Goal: Task Accomplishment & Management: Complete application form

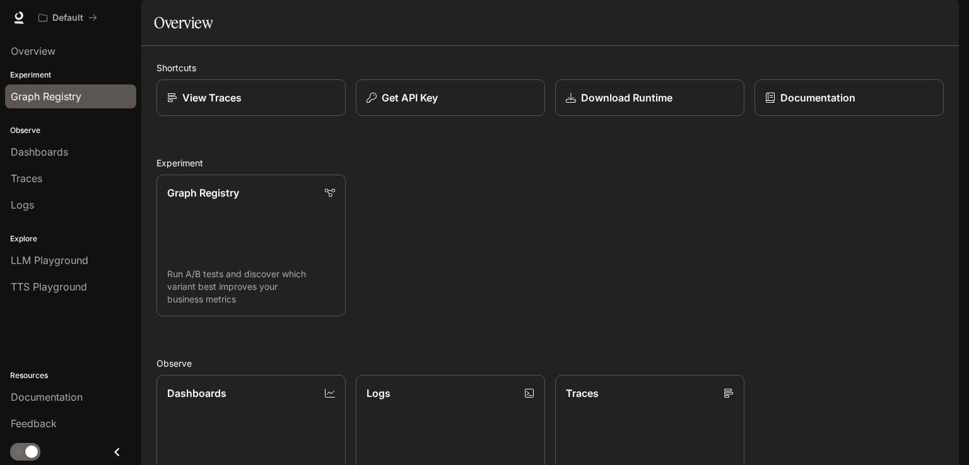
click at [54, 101] on span "Graph Registry" at bounding box center [46, 96] width 71 height 15
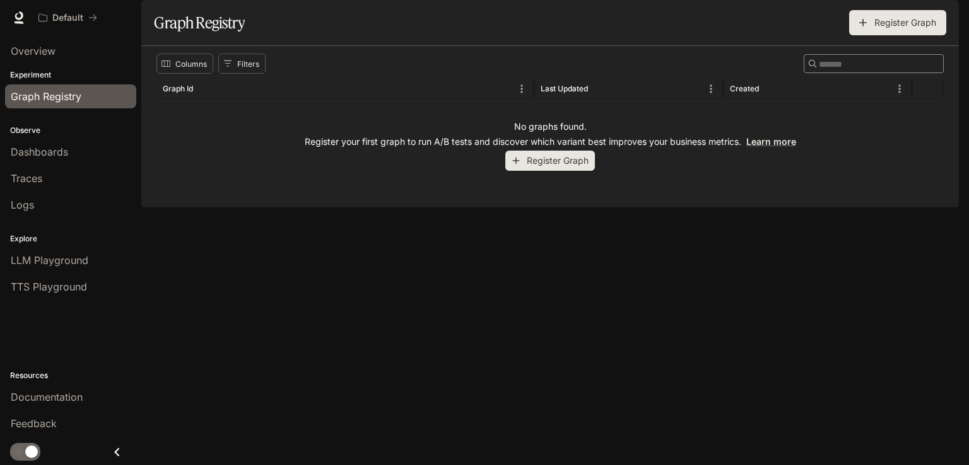
click at [534, 172] on button "Register Graph" at bounding box center [550, 161] width 90 height 21
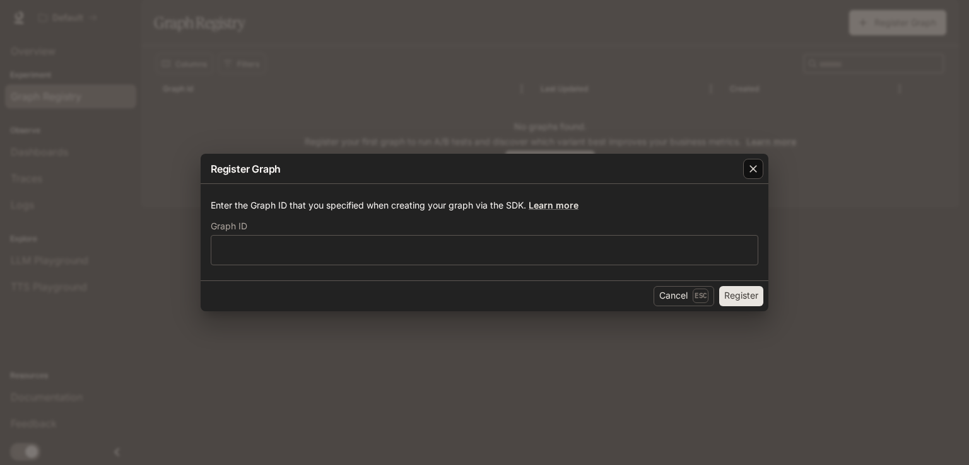
click at [759, 174] on div "button" at bounding box center [753, 169] width 20 height 20
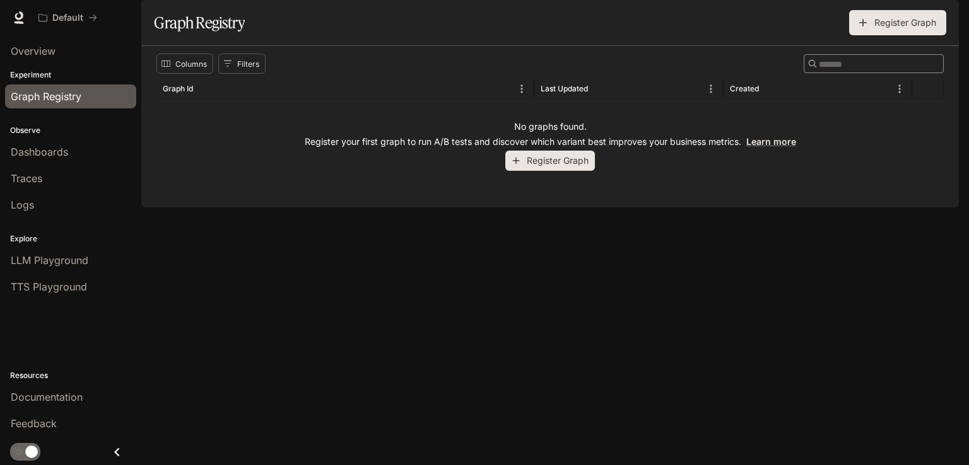
click at [545, 172] on button "Register Graph" at bounding box center [550, 161] width 90 height 21
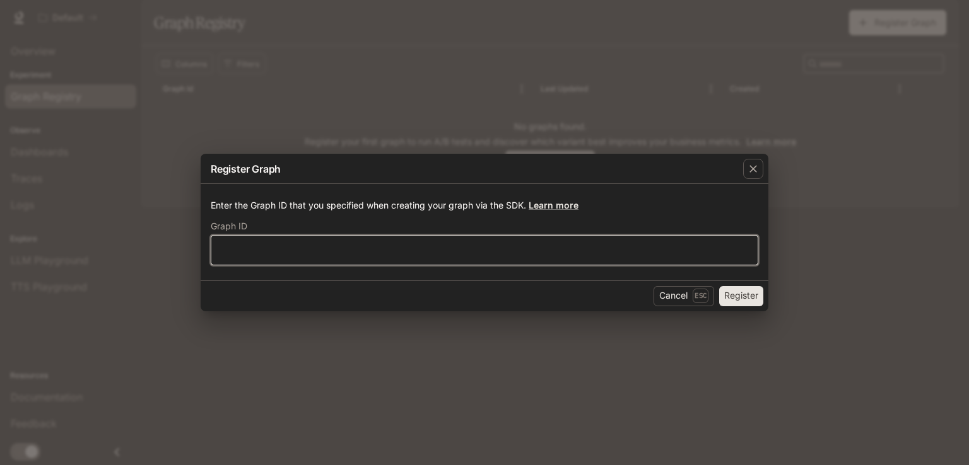
click at [353, 256] on div "​" at bounding box center [484, 250] width 547 height 30
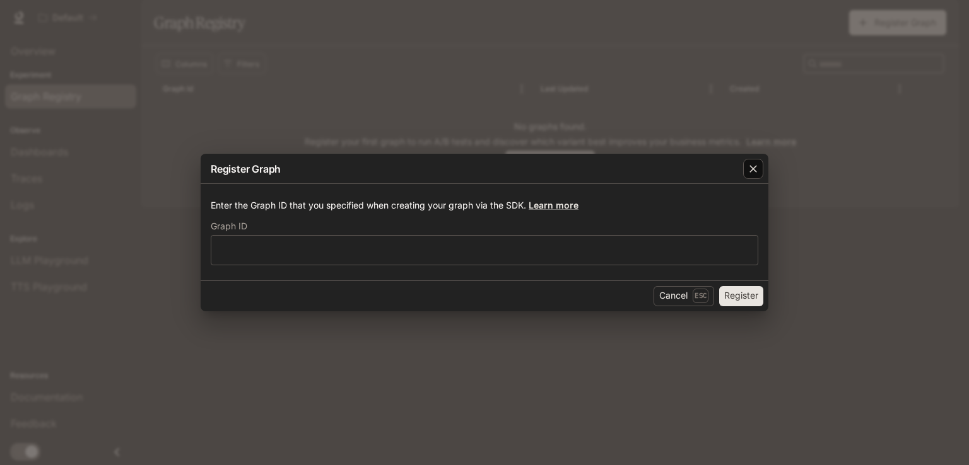
click at [758, 167] on icon "button" at bounding box center [753, 169] width 13 height 13
